Goal: Complete application form

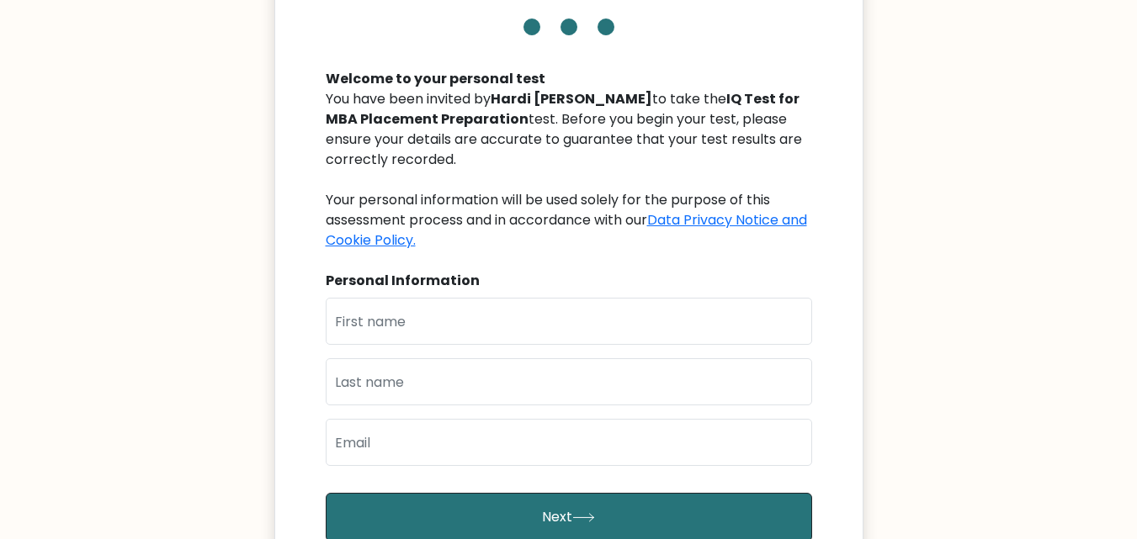
scroll to position [241, 0]
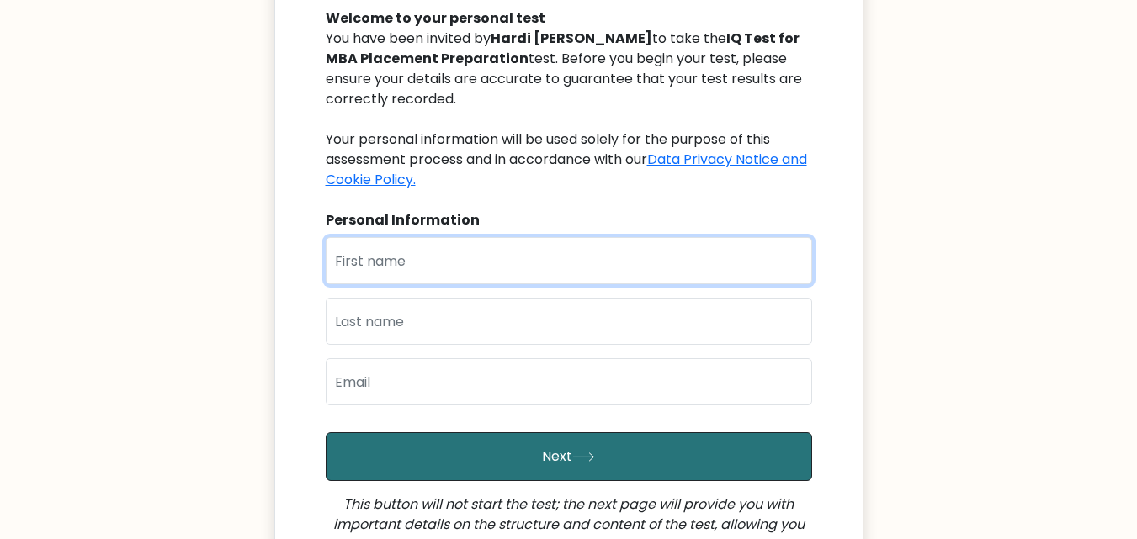
click at [501, 259] on input "text" at bounding box center [569, 260] width 486 height 47
click at [341, 262] on input "[DEMOGRAPHIC_DATA]" at bounding box center [569, 260] width 486 height 47
type input "[PERSON_NAME]"
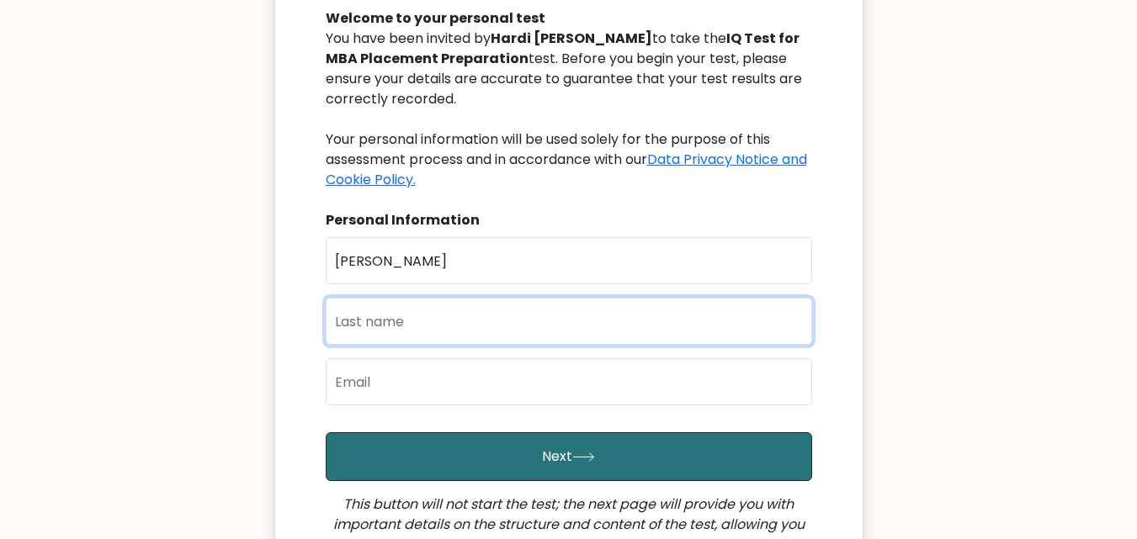
click at [363, 323] on input "text" at bounding box center [569, 321] width 486 height 47
click at [381, 322] on input "[PERSON_NAME]" at bounding box center [569, 321] width 486 height 47
type input "[PERSON_NAME]"
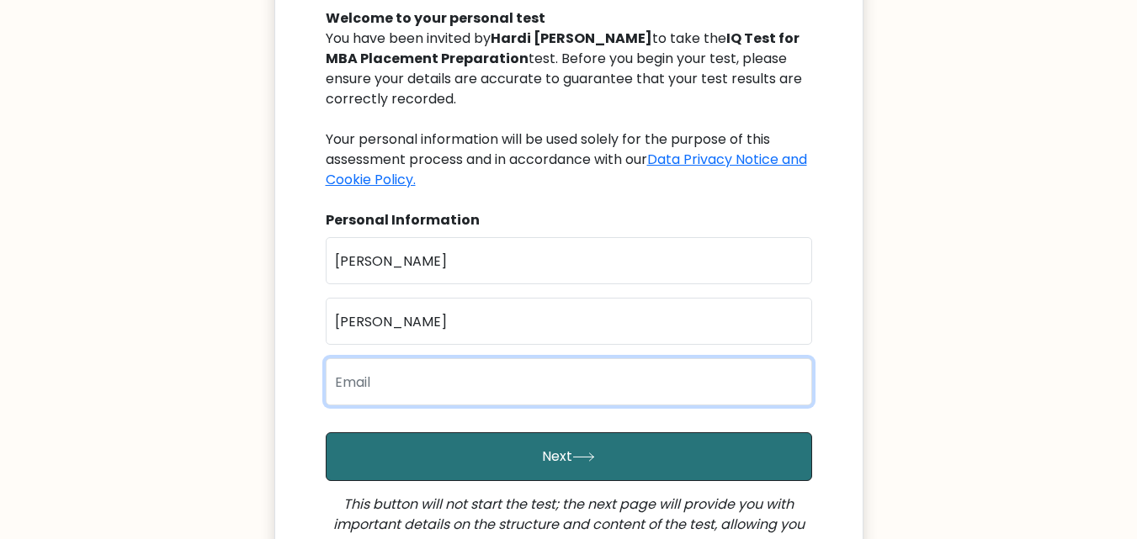
click at [402, 377] on input "email" at bounding box center [569, 381] width 486 height 47
click at [391, 385] on input "email" at bounding box center [569, 381] width 486 height 47
type input "[EMAIL_ADDRESS][DOMAIN_NAME]"
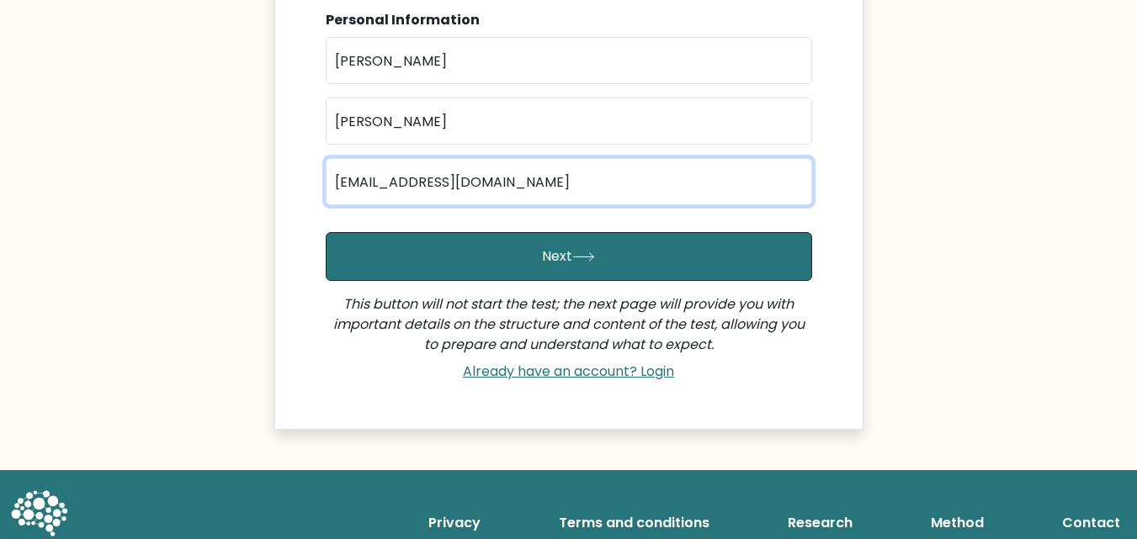
scroll to position [440, 0]
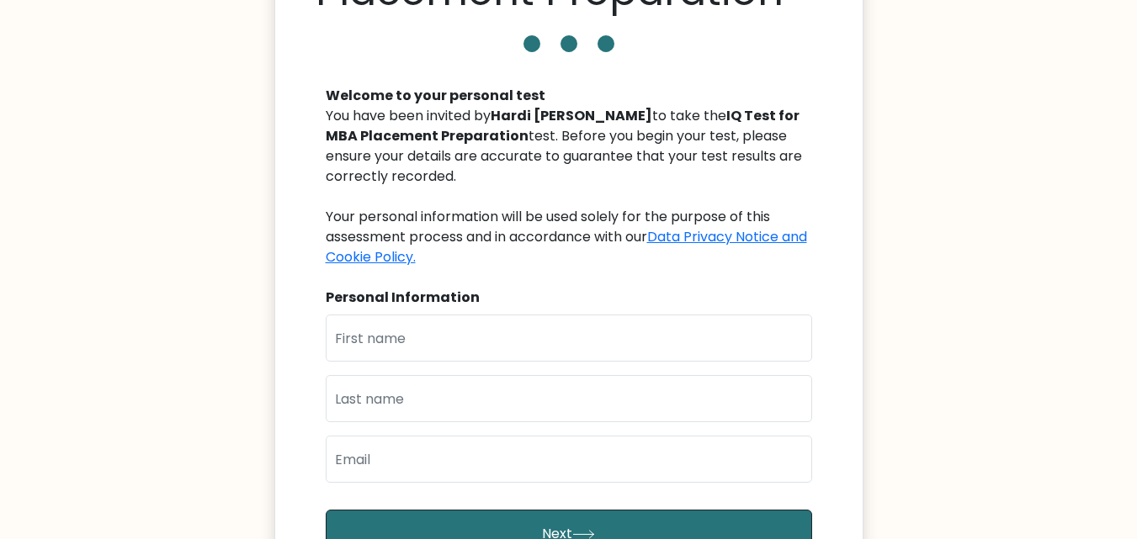
scroll to position [174, 0]
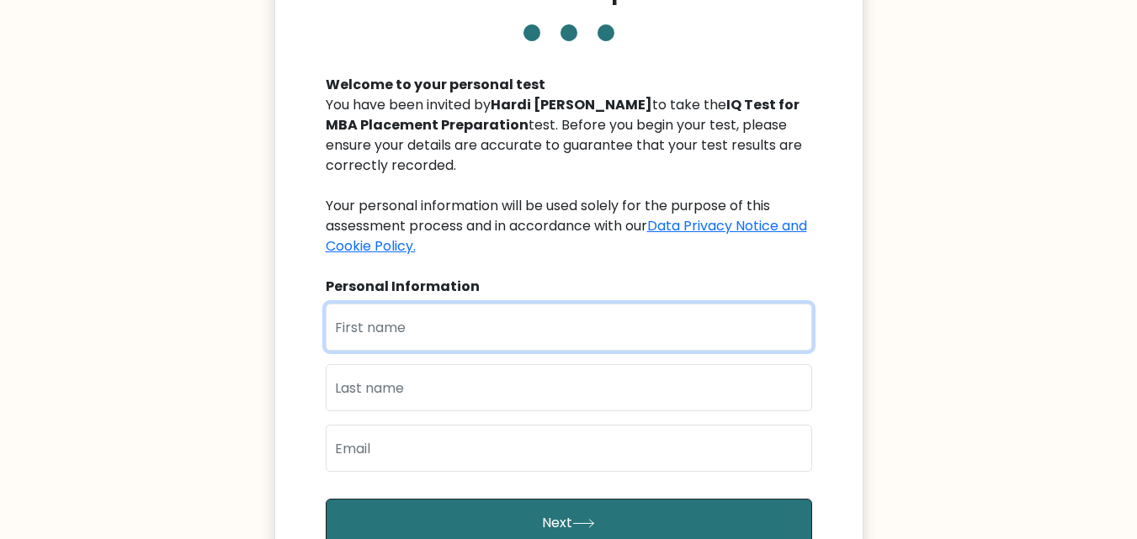
click at [460, 311] on input "text" at bounding box center [569, 327] width 486 height 47
type input "[PERSON_NAME]"
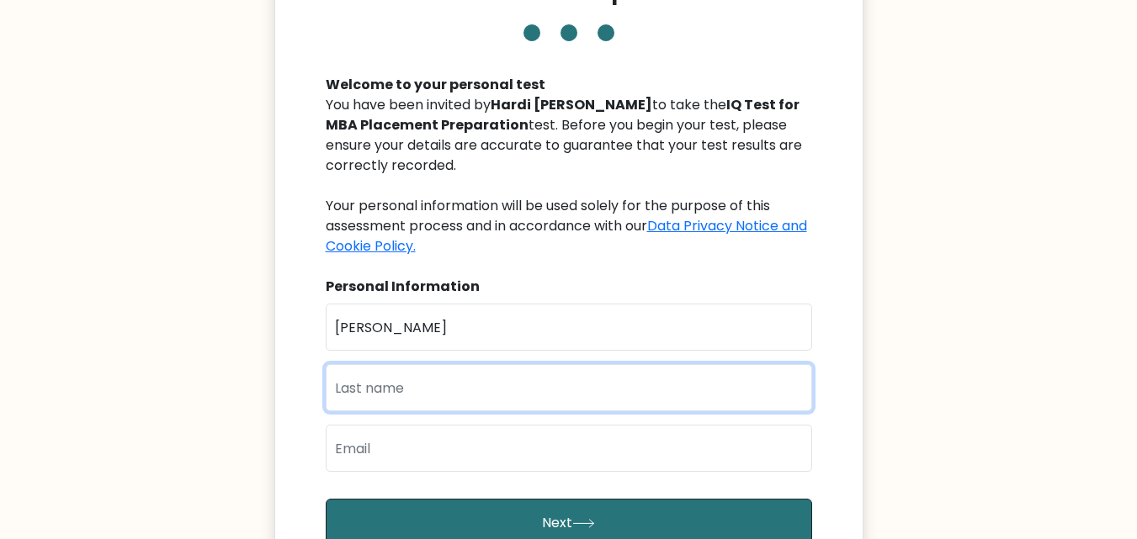
click at [432, 377] on input "text" at bounding box center [569, 387] width 486 height 47
type input "[PERSON_NAME]"
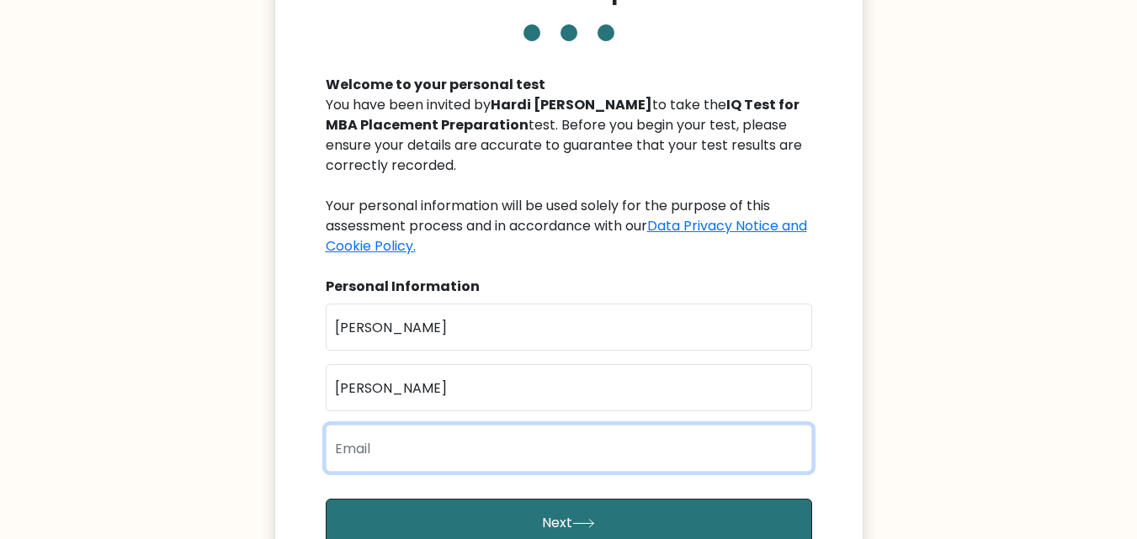
click at [357, 449] on input "email" at bounding box center [569, 448] width 486 height 47
type input "[EMAIL_ADDRESS][DOMAIN_NAME]"
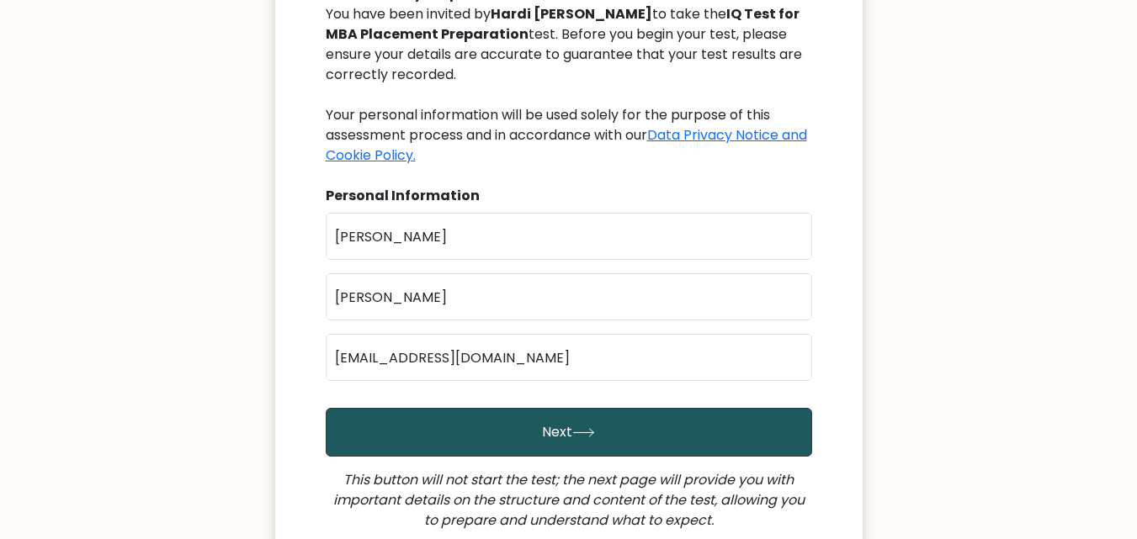
click at [597, 424] on button "Next" at bounding box center [569, 432] width 486 height 49
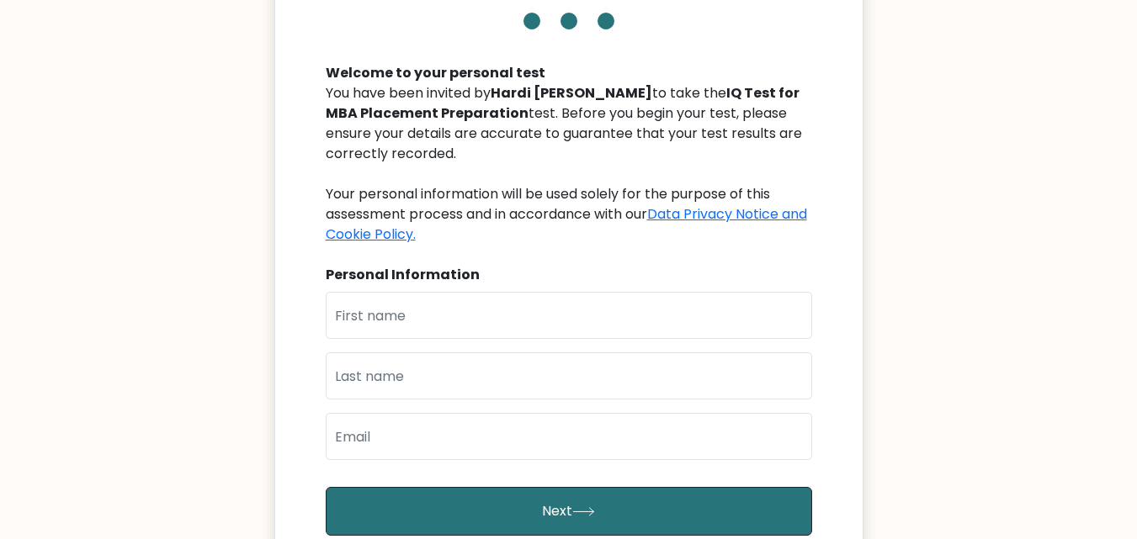
scroll to position [184, 0]
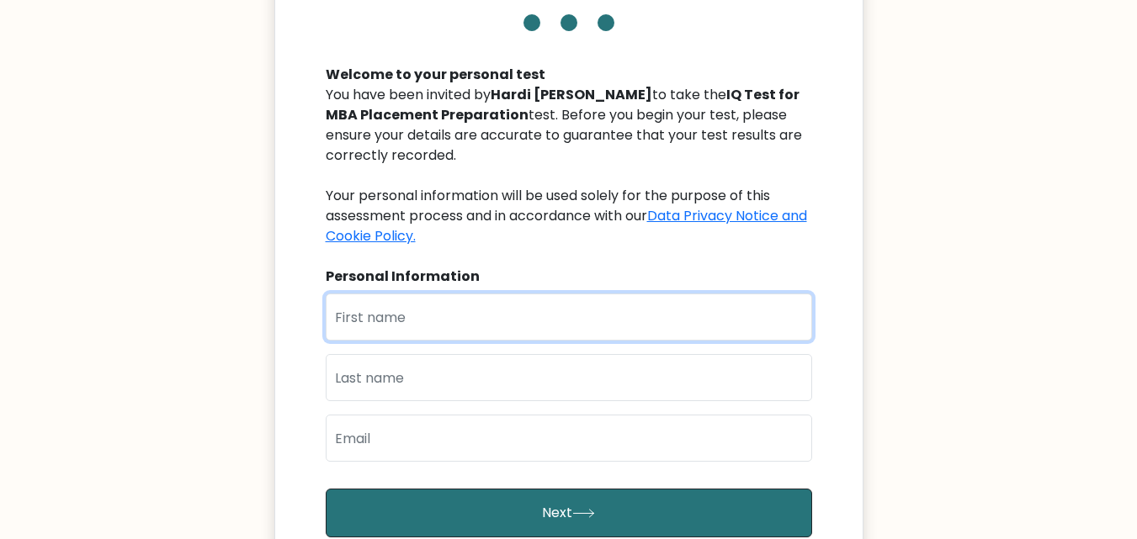
click at [395, 318] on input "text" at bounding box center [569, 317] width 486 height 47
type input "[PERSON_NAME]"
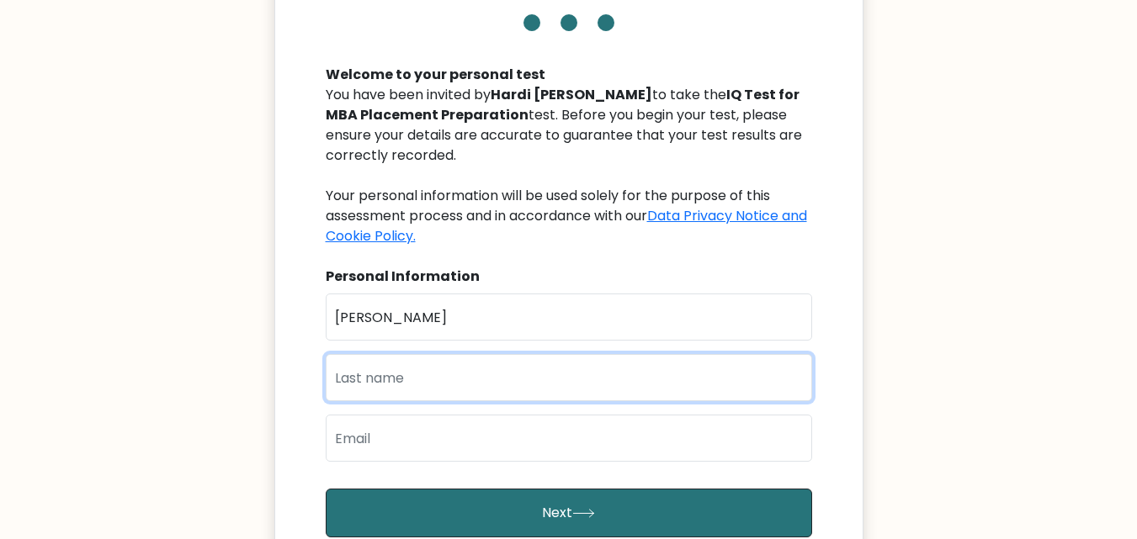
click at [385, 374] on input "text" at bounding box center [569, 377] width 486 height 47
type input "[PERSON_NAME]"
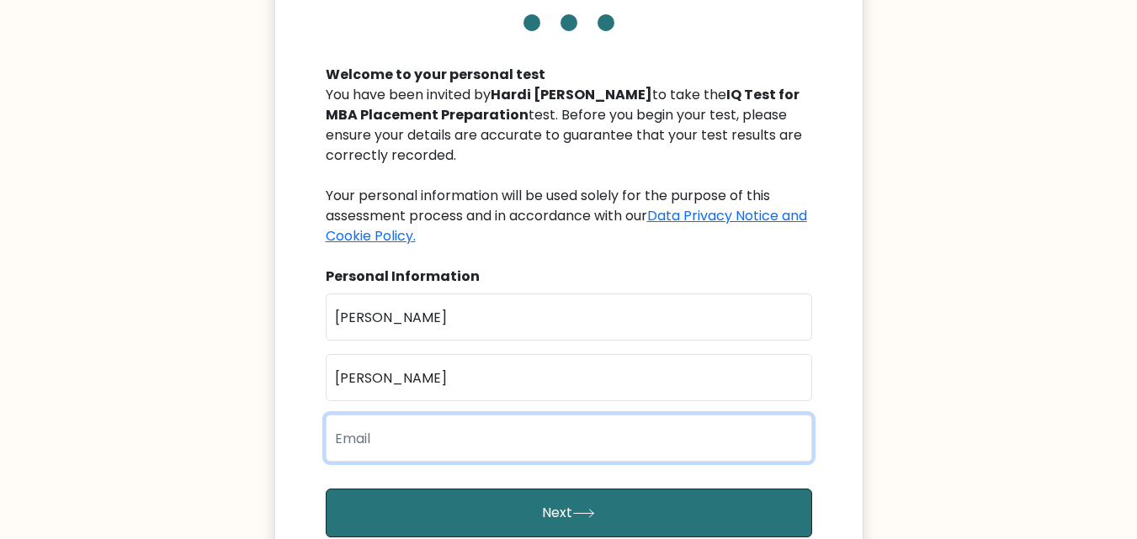
click at [385, 431] on input "email" at bounding box center [569, 438] width 486 height 47
type input "[EMAIL_ADDRESS][DOMAIN_NAME]"
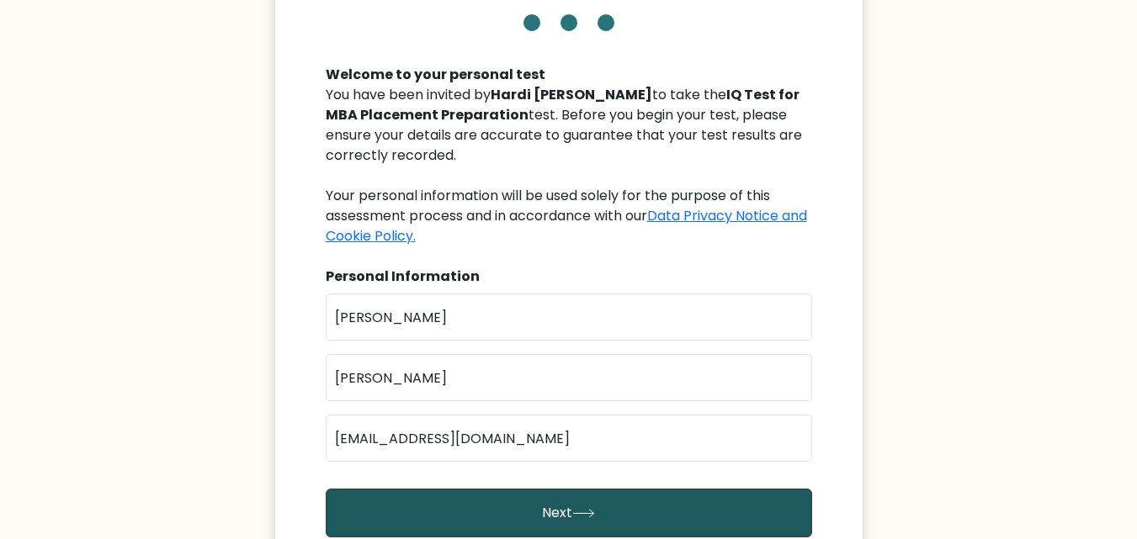
click at [491, 511] on button "Next" at bounding box center [569, 513] width 486 height 49
